Goal: Information Seeking & Learning: Find specific fact

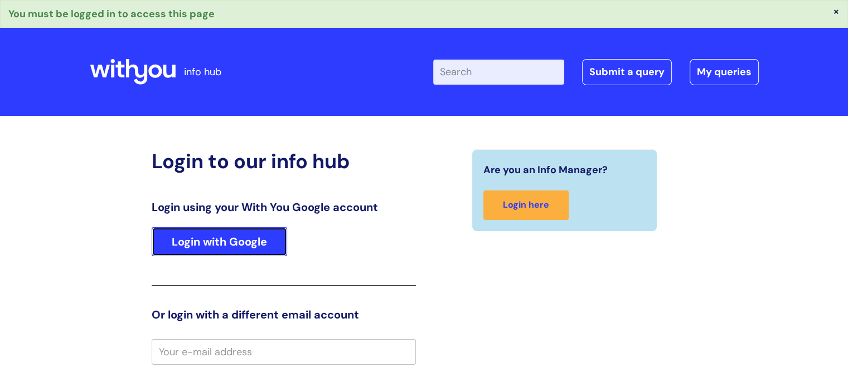
click at [259, 235] on link "Login with Google" at bounding box center [219, 241] width 135 height 29
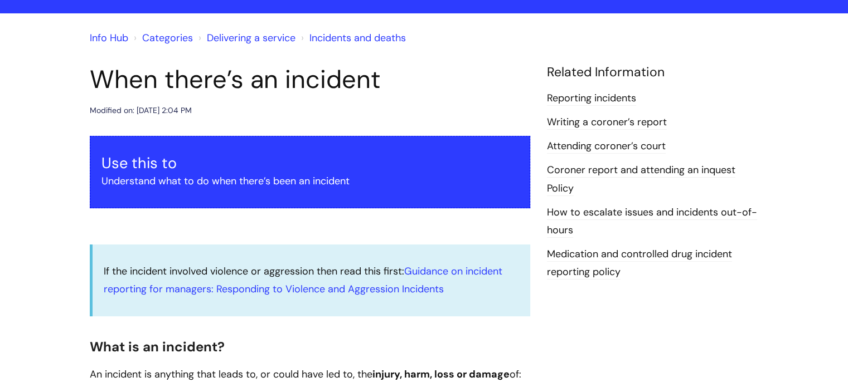
scroll to position [56, 0]
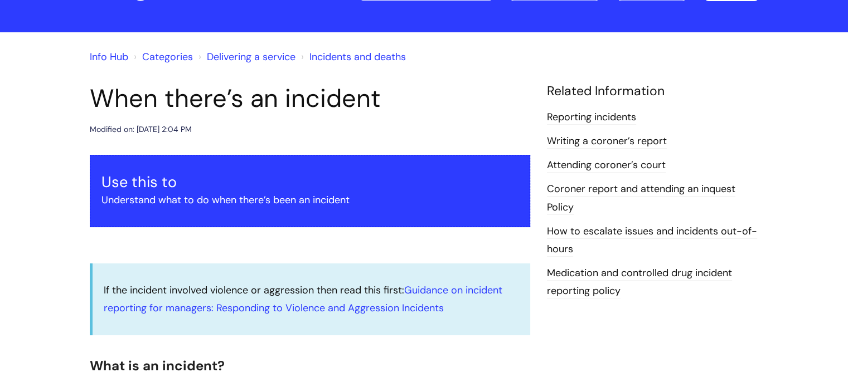
click at [584, 113] on link "Reporting incidents" at bounding box center [591, 117] width 89 height 14
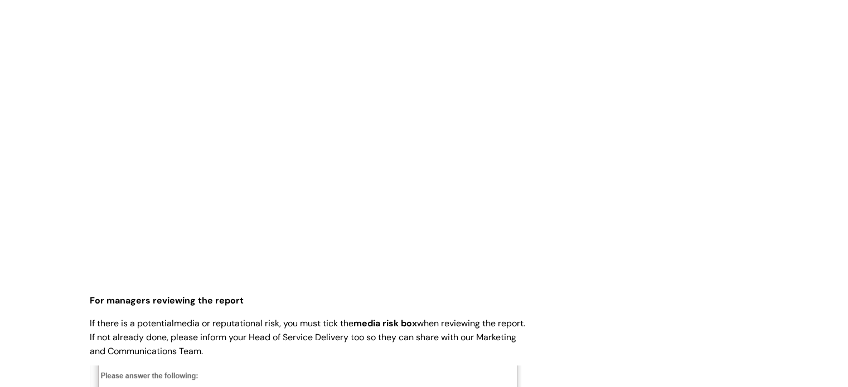
scroll to position [557, 0]
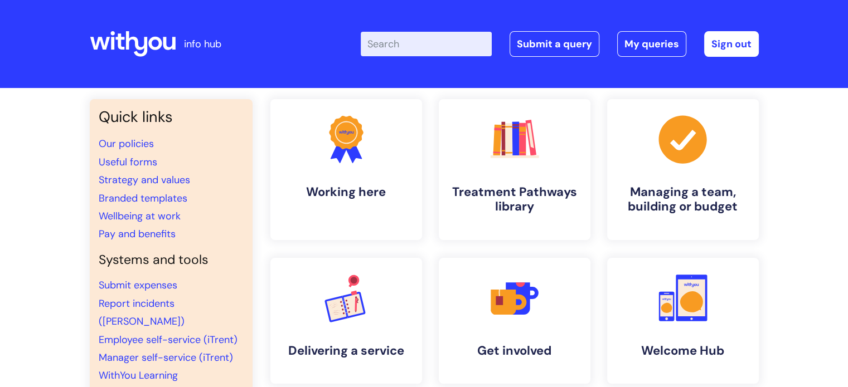
click at [409, 36] on div "Enter your search term here... Search Submit a query My queries Welcome [PERSON…" at bounding box center [507, 44] width 503 height 66
click at [383, 35] on input "Enter your search term here..." at bounding box center [426, 44] width 131 height 25
click at [392, 45] on input "Blulight" at bounding box center [426, 44] width 131 height 25
click at [432, 47] on input "Bluelight" at bounding box center [426, 44] width 131 height 25
type input "Bluelight card"
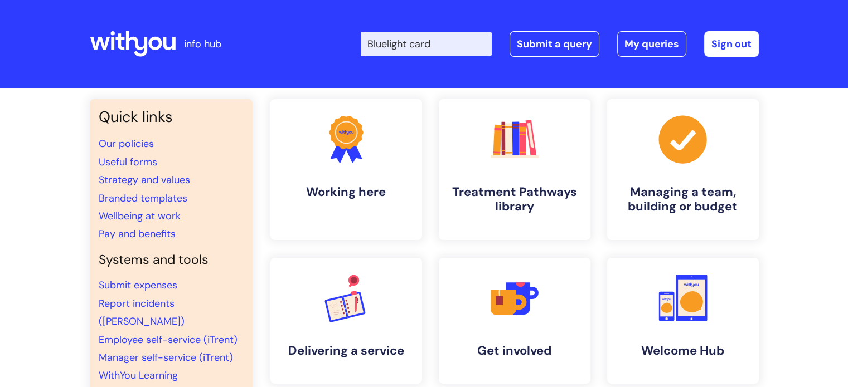
click button "Search" at bounding box center [0, 0] width 0 height 0
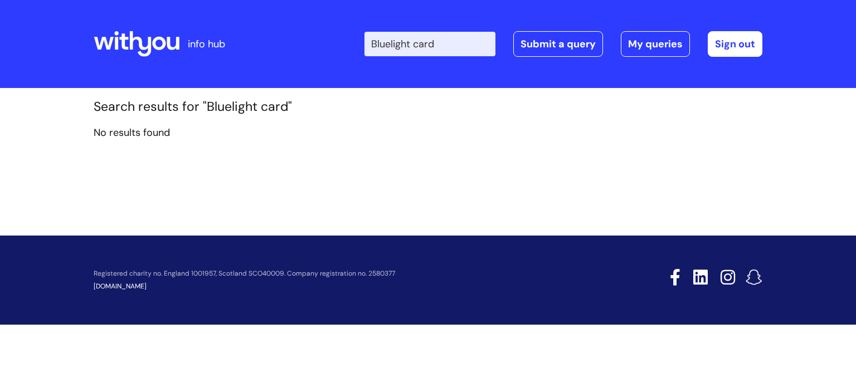
click at [299, 103] on h1 "Search results for "Bluelight card"" at bounding box center [428, 107] width 669 height 16
click at [292, 103] on h1 "Search results for "Bluelight card"" at bounding box center [428, 107] width 669 height 16
click at [459, 45] on input "Bluelight card" at bounding box center [429, 44] width 131 height 25
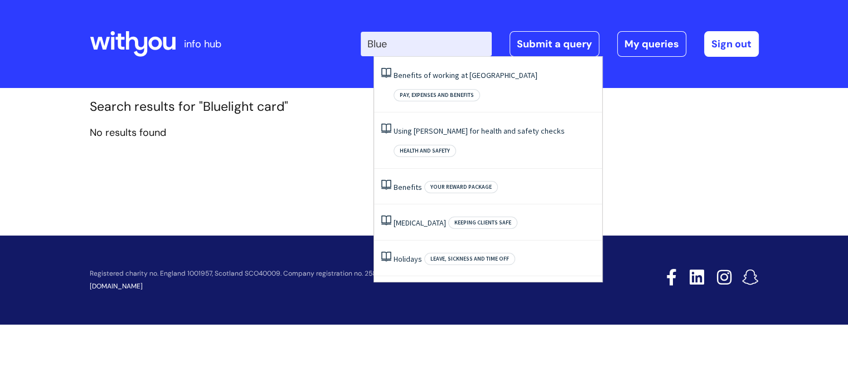
type input "Blue"
click button "Search" at bounding box center [0, 0] width 0 height 0
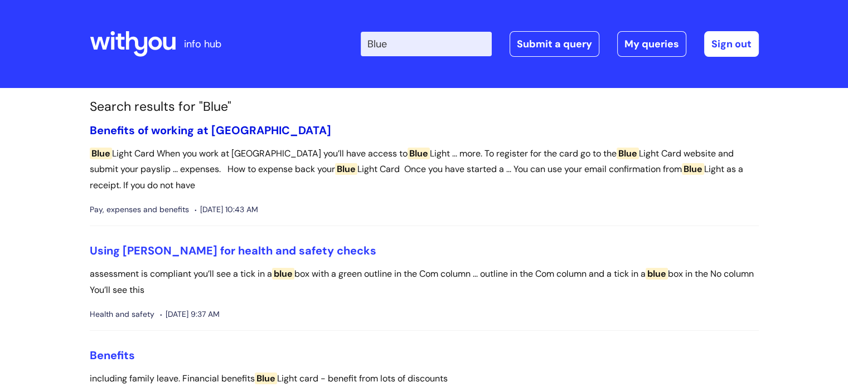
click at [174, 127] on link "Benefits of working at [GEOGRAPHIC_DATA]" at bounding box center [210, 130] width 241 height 14
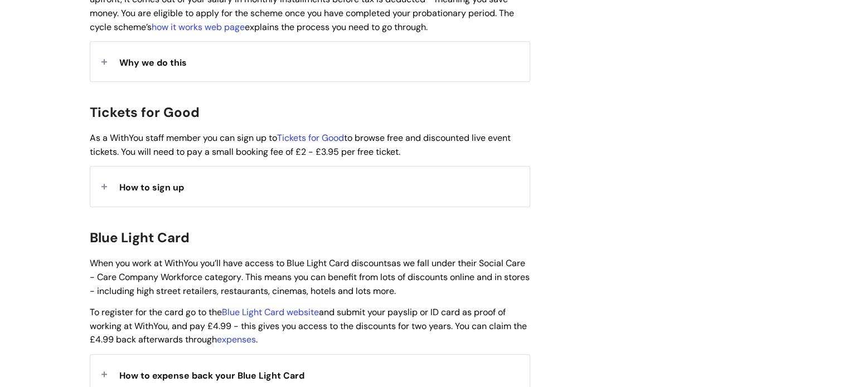
scroll to position [1003, 0]
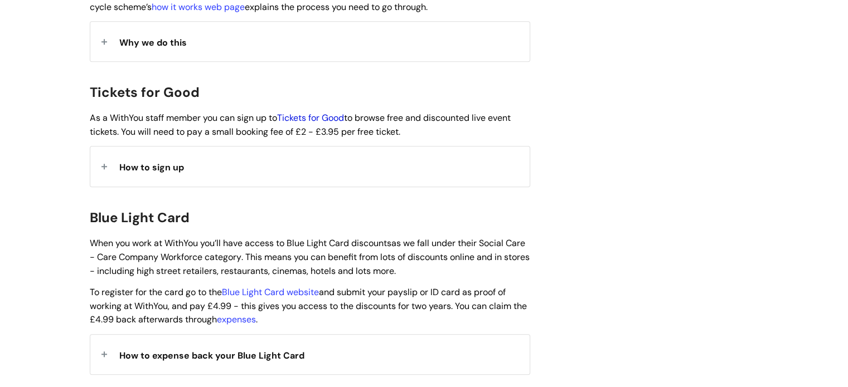
click at [309, 112] on link "Tickets for Good" at bounding box center [310, 118] width 67 height 12
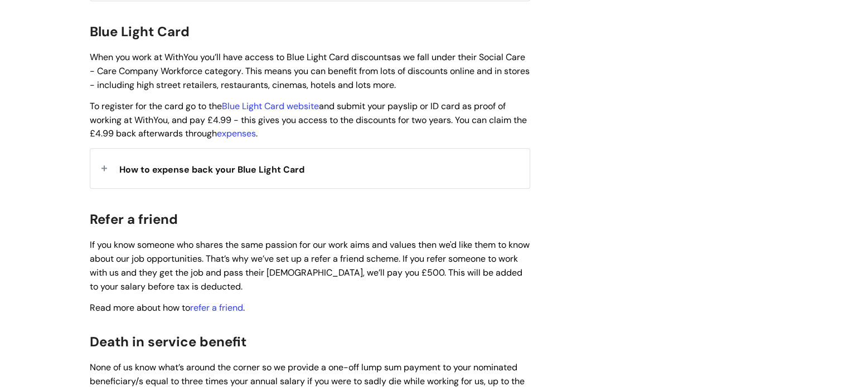
scroll to position [1170, 0]
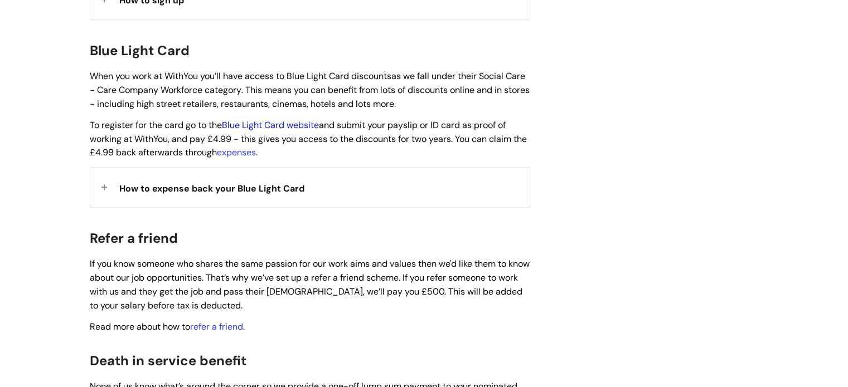
click at [250, 119] on link "Blue Light Card website" at bounding box center [270, 125] width 97 height 12
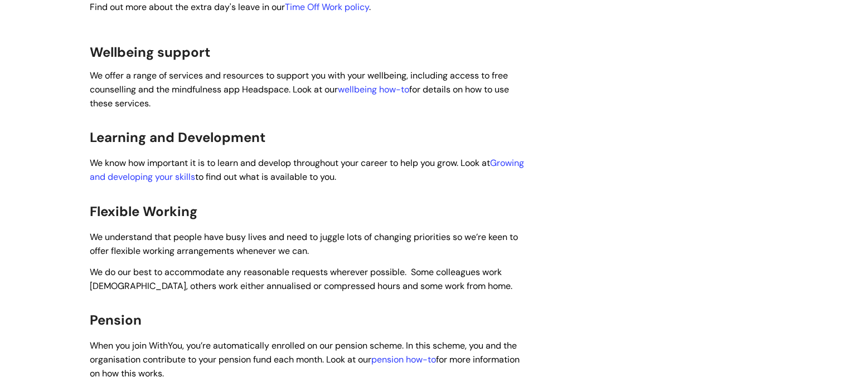
scroll to position [502, 0]
